Goal: Entertainment & Leisure: Consume media (video, audio)

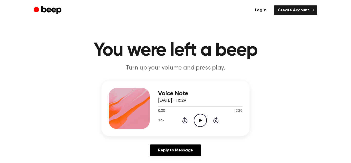
click at [203, 119] on icon "Play Audio" at bounding box center [200, 120] width 13 height 13
click at [203, 121] on icon "Play Audio" at bounding box center [200, 120] width 13 height 13
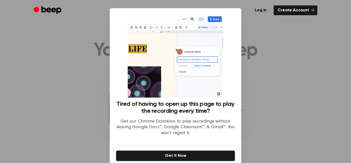
drag, startPoint x: 227, startPoint y: 65, endPoint x: 224, endPoint y: 42, distance: 23.5
click at [224, 42] on div "Tired of having to open up this page to play the recording every time? Get our …" at bounding box center [175, 76] width 119 height 125
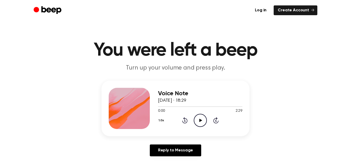
click at [201, 121] on icon "Play Audio" at bounding box center [200, 120] width 13 height 13
